Goal: Obtain resource: Download file/media

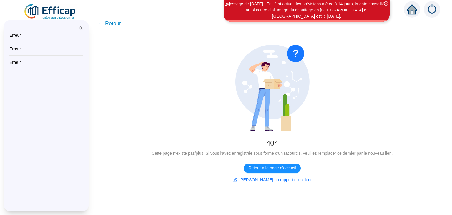
click at [67, 10] on img at bounding box center [50, 12] width 53 height 16
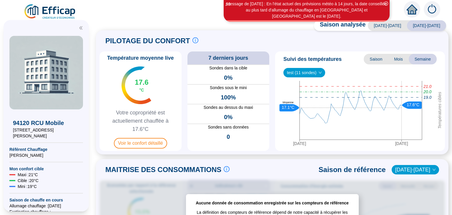
scroll to position [4, 0]
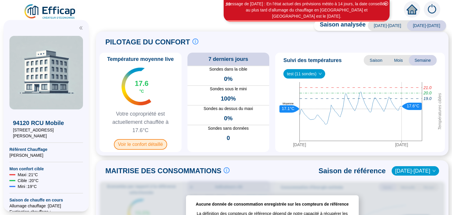
click at [128, 149] on span "Voir le confort détaillé" at bounding box center [140, 144] width 53 height 11
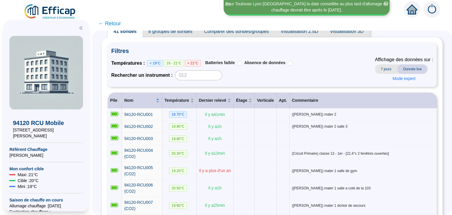
scroll to position [20, 0]
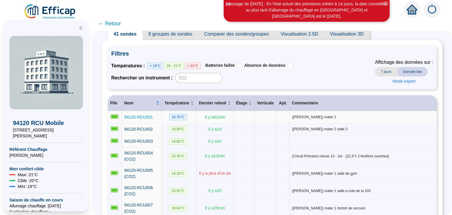
click at [132, 116] on span "94120-RCU001" at bounding box center [138, 117] width 29 height 5
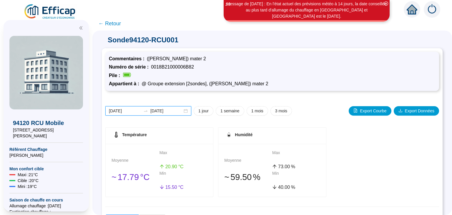
click at [124, 111] on input "[DATE]" at bounding box center [125, 111] width 32 height 6
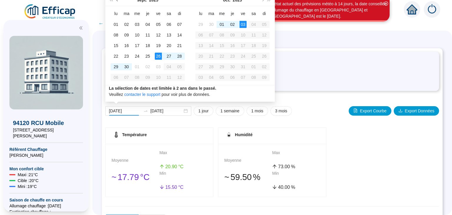
click at [117, 1] on span "Mois précédent (PageUp)" at bounding box center [117, 0] width 3 height 3
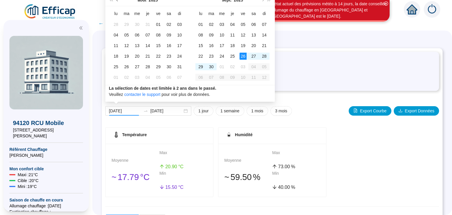
click at [117, 1] on span "Mois précédent (PageUp)" at bounding box center [117, 0] width 3 height 3
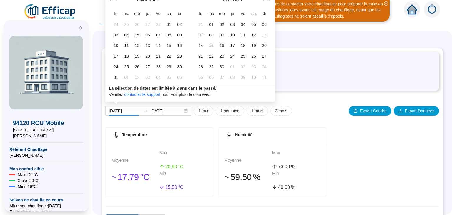
click at [117, 1] on span "Mois précédent (PageUp)" at bounding box center [117, 0] width 3 height 3
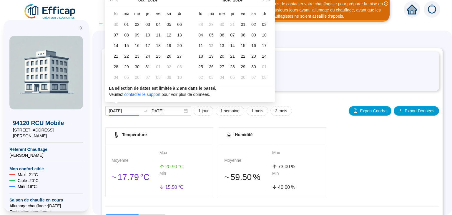
click at [117, 1] on span "Mois précédent (PageUp)" at bounding box center [117, 0] width 3 height 3
click at [264, 0] on span "Mois suivant (PageDown)" at bounding box center [262, 0] width 3 height 3
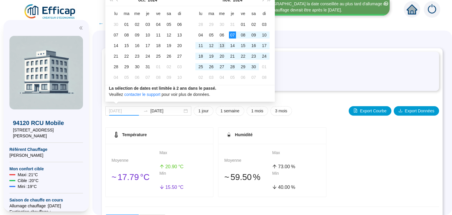
type input "[DATE]"
click at [222, 44] on div "13" at bounding box center [221, 45] width 7 height 7
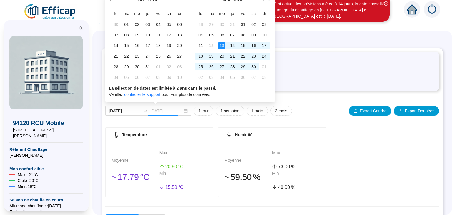
click at [222, 44] on div "13" at bounding box center [221, 45] width 7 height 7
type input "[DATE]"
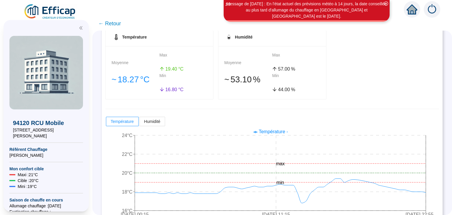
scroll to position [111, 0]
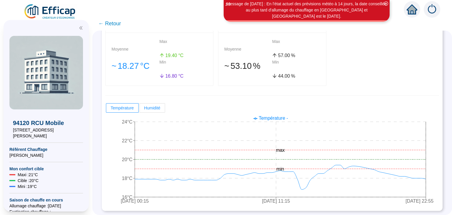
click at [156, 111] on label "Humidité" at bounding box center [152, 107] width 25 height 9
click at [140, 110] on input "Humidité" at bounding box center [140, 110] width 0 height 0
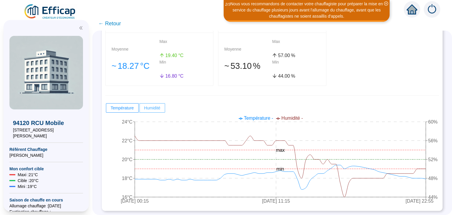
click at [156, 111] on span at bounding box center [152, 108] width 25 height 9
click at [140, 110] on input "Humidité" at bounding box center [140, 110] width 0 height 0
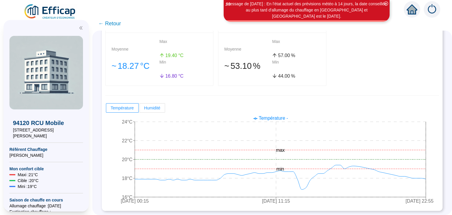
click at [155, 109] on span "Humidité" at bounding box center [152, 108] width 16 height 5
click at [140, 110] on input "Humidité" at bounding box center [140, 110] width 0 height 0
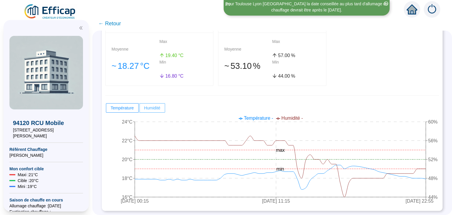
click at [161, 107] on span at bounding box center [152, 108] width 25 height 9
click at [140, 110] on input "Humidité" at bounding box center [140, 110] width 0 height 0
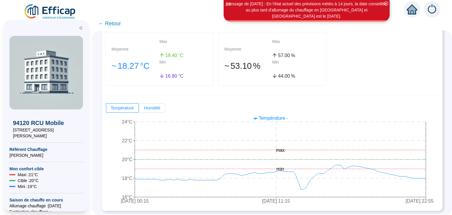
click at [156, 108] on span "Humidité" at bounding box center [152, 108] width 16 height 5
click at [140, 110] on input "Humidité" at bounding box center [140, 110] width 0 height 0
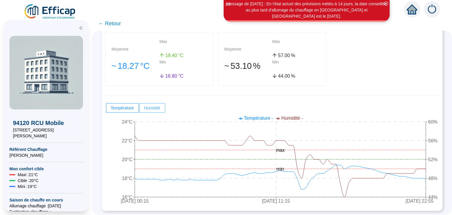
click at [156, 110] on span at bounding box center [152, 108] width 25 height 9
click at [140, 110] on input "Humidité" at bounding box center [140, 110] width 0 height 0
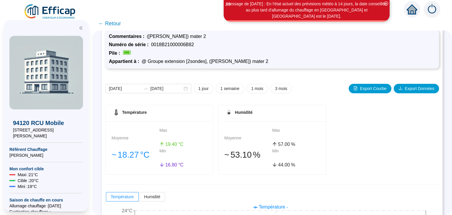
scroll to position [11, 0]
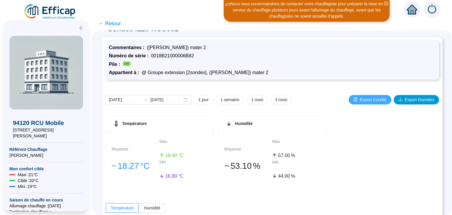
click at [379, 100] on span "Export Courbe" at bounding box center [373, 100] width 26 height 6
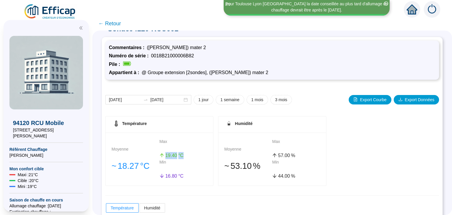
drag, startPoint x: 166, startPoint y: 155, endPoint x: 185, endPoint y: 155, distance: 18.5
click at [185, 155] on div "19 .40 °C" at bounding box center [184, 155] width 48 height 7
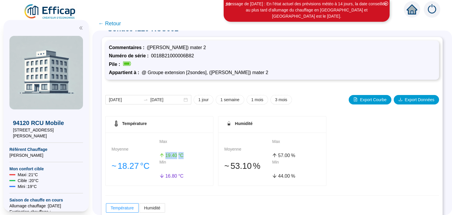
click at [185, 155] on div "19 .40 °C" at bounding box center [184, 155] width 48 height 7
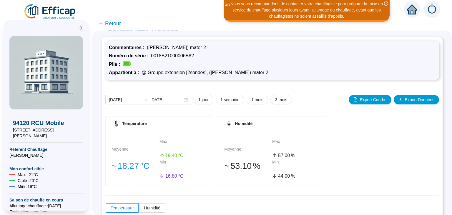
scroll to position [0, 0]
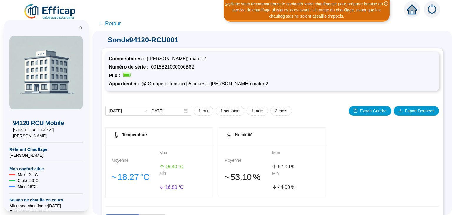
click at [113, 27] on span "← Retour" at bounding box center [109, 23] width 23 height 8
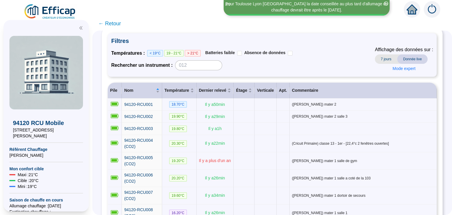
scroll to position [40, 0]
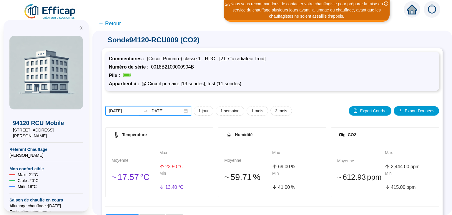
click at [128, 109] on input "[DATE]" at bounding box center [125, 111] width 32 height 6
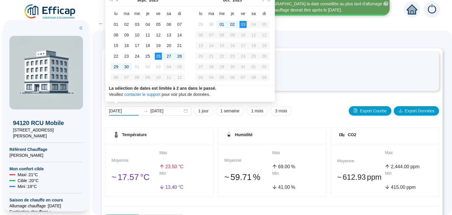
click at [117, 1] on span "Mois précédent (PageUp)" at bounding box center [117, 0] width 3 height 3
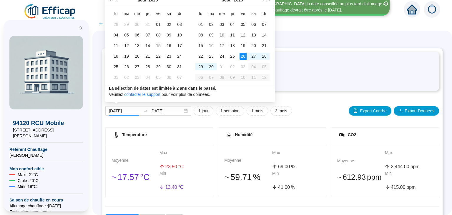
click at [117, 1] on span "Mois précédent (PageUp)" at bounding box center [117, 0] width 3 height 3
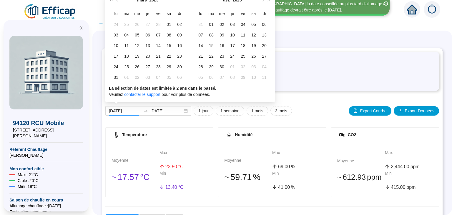
click at [117, 1] on span "Mois précédent (PageUp)" at bounding box center [117, 0] width 3 height 3
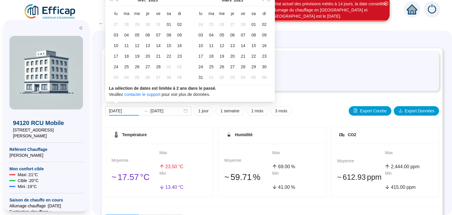
click at [117, 1] on span "Mois précédent (PageUp)" at bounding box center [117, 0] width 3 height 3
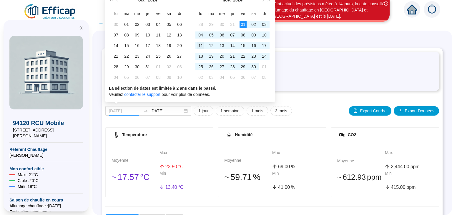
type input "[DATE]"
click at [200, 44] on div "11" at bounding box center [200, 45] width 7 height 7
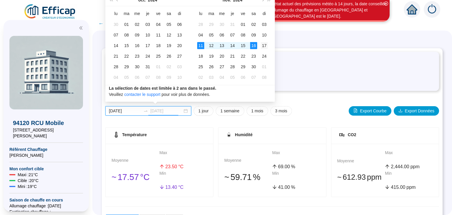
type input "[DATE]"
click at [265, 45] on div "17" at bounding box center [264, 45] width 7 height 7
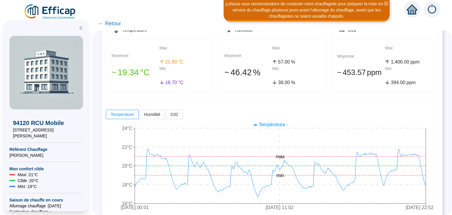
scroll to position [111, 0]
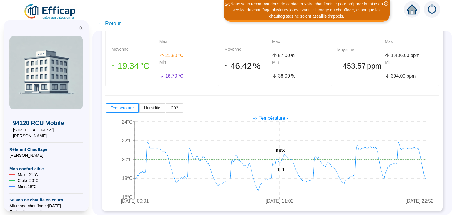
click at [320, 92] on div "Température Moyenne 󠁾~ 19 .34 °C Max 21 .80 °C Min 16 .70 °C Humidité Moyenne 󠁾…" at bounding box center [272, 111] width 334 height 191
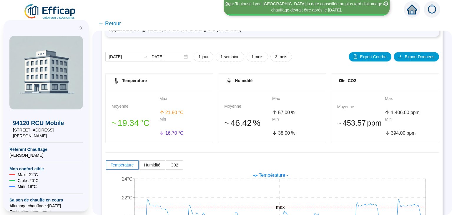
scroll to position [44, 0]
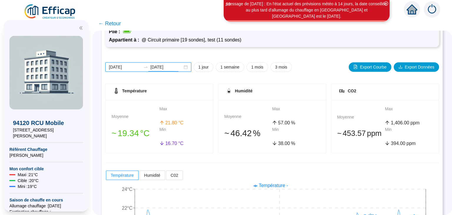
click at [131, 67] on input "[DATE]" at bounding box center [125, 67] width 32 height 6
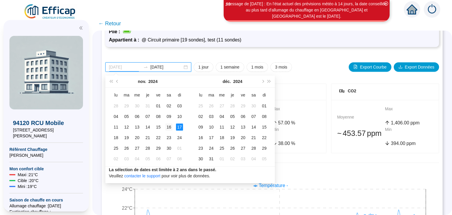
type input "[DATE]"
click at [172, 126] on div "16" at bounding box center [168, 127] width 7 height 7
click at [179, 127] on div "17" at bounding box center [179, 127] width 7 height 7
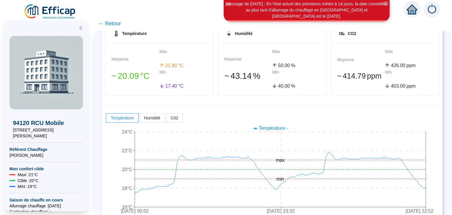
scroll to position [111, 0]
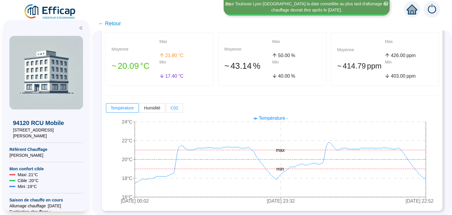
click at [176, 111] on label "C02" at bounding box center [174, 107] width 17 height 9
click at [166, 110] on input "C02" at bounding box center [166, 110] width 0 height 0
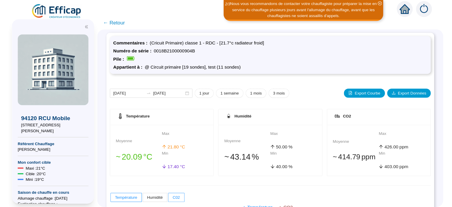
scroll to position [0, 0]
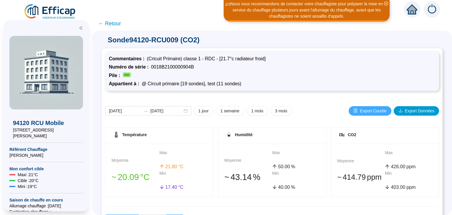
click at [380, 109] on span "Export Courbe" at bounding box center [373, 111] width 26 height 6
